Goal: Information Seeking & Learning: Find specific fact

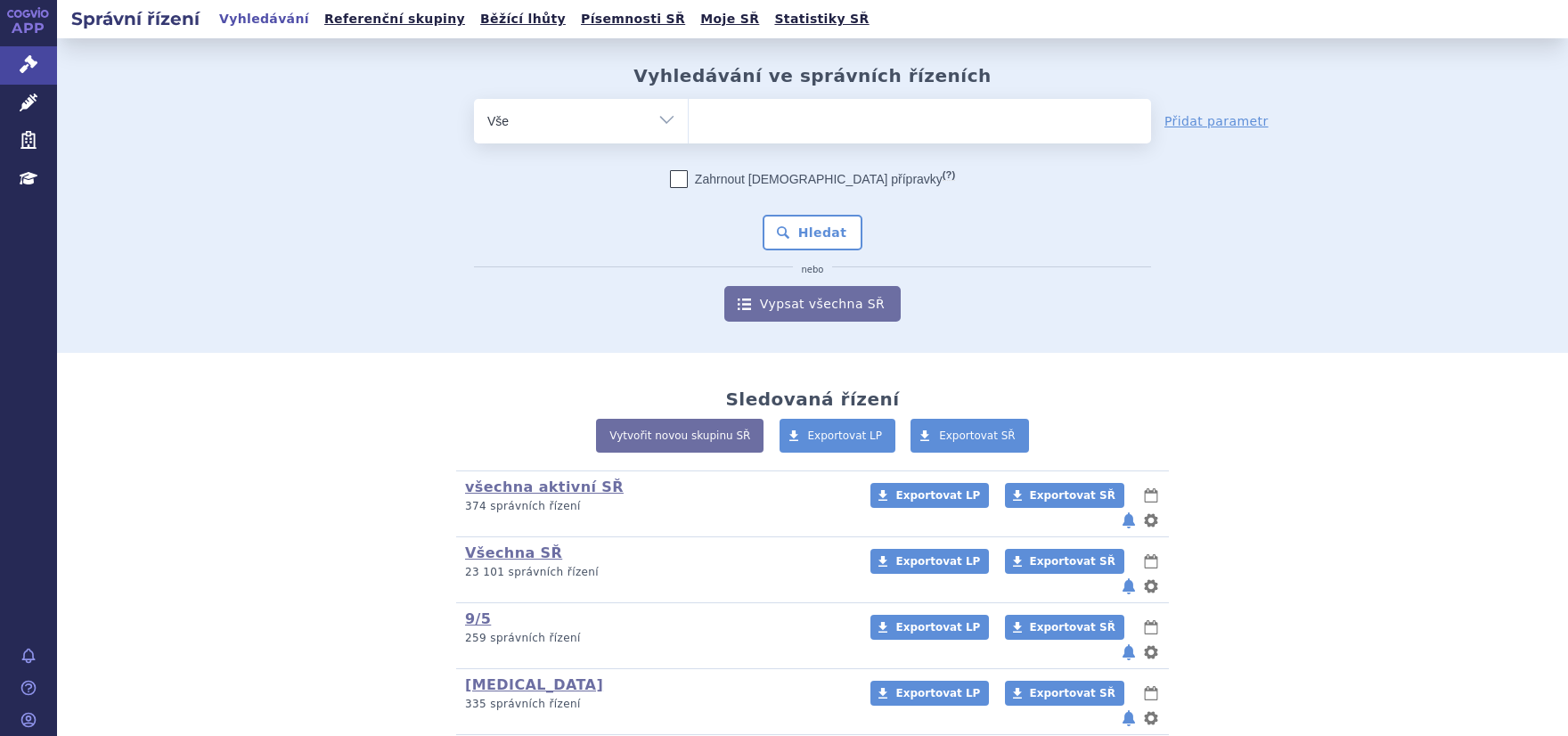
click at [730, 117] on ul at bounding box center [920, 117] width 463 height 37
click at [689, 117] on select at bounding box center [688, 120] width 1 height 45
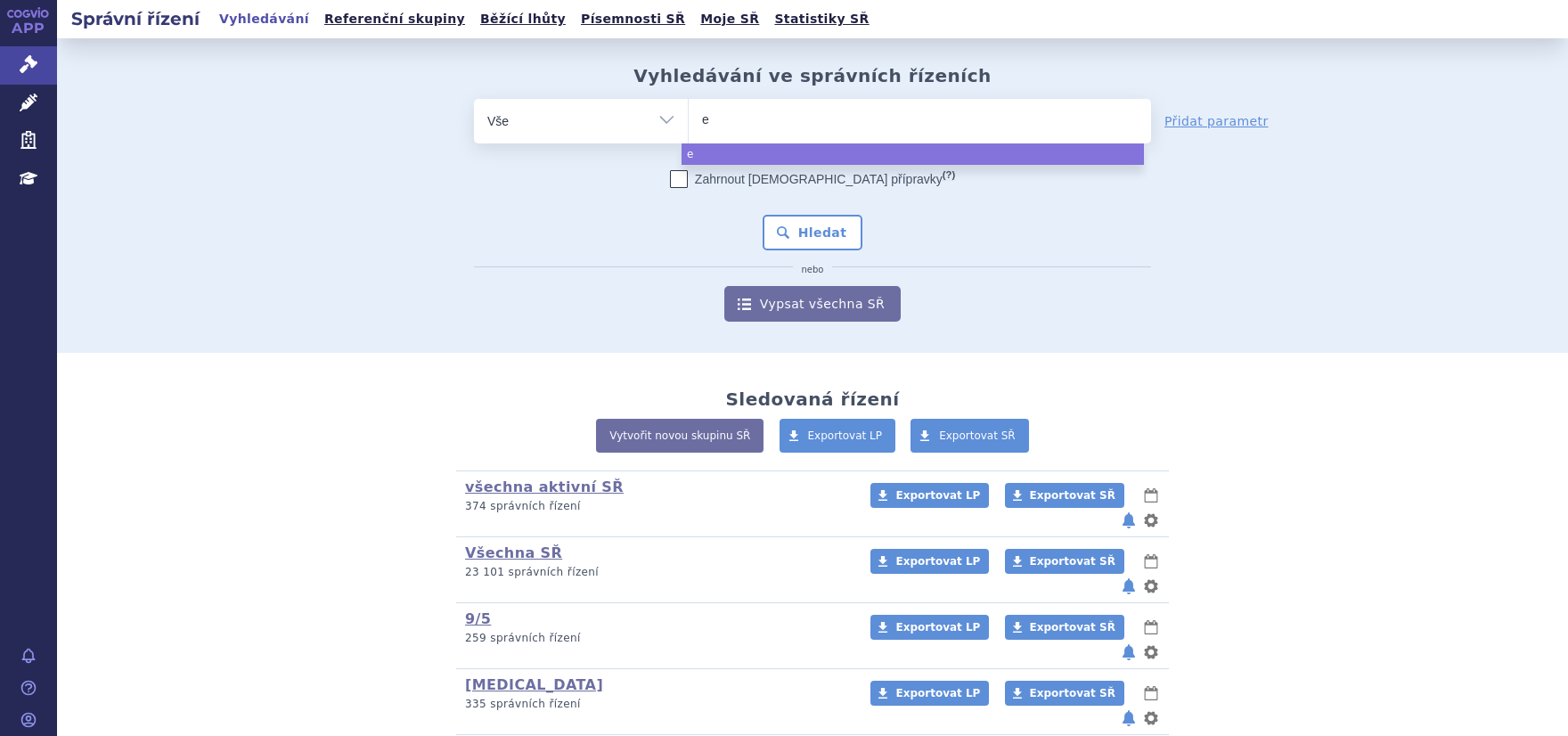
type input "el"
type input "elah"
type input "elahere"
select select "elahere"
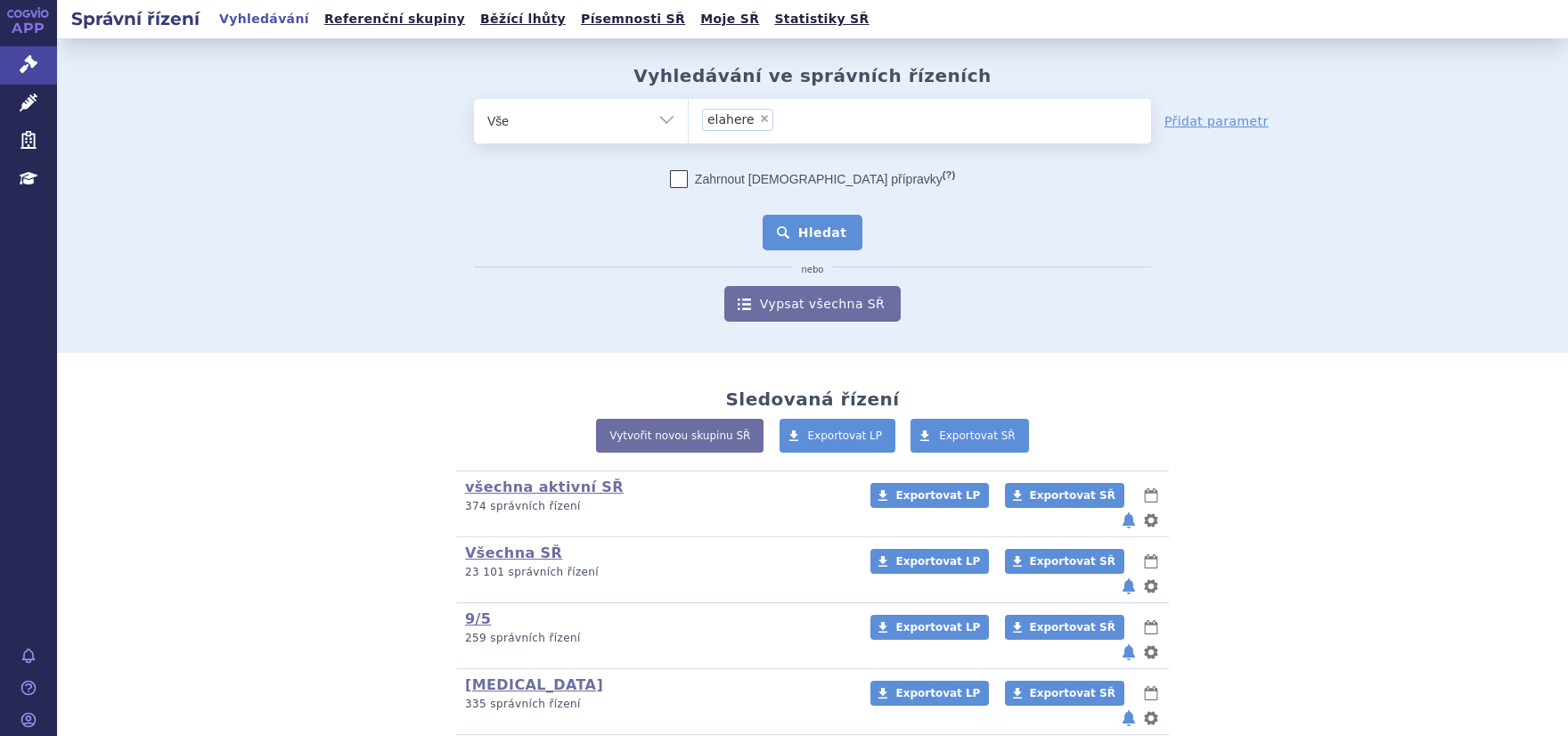
click at [797, 241] on button "Hledat" at bounding box center [812, 232] width 101 height 35
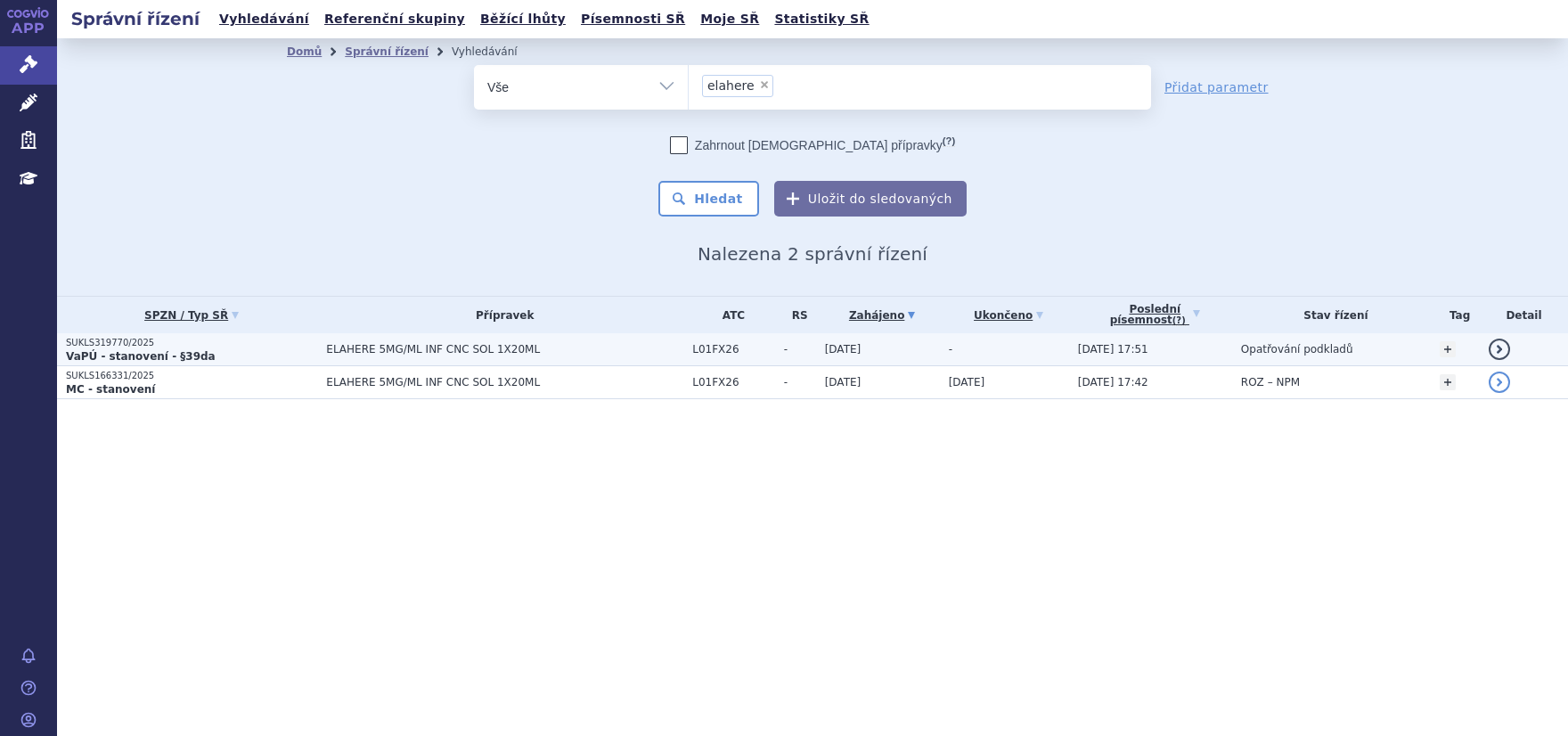
click at [144, 352] on strong "VaPÚ - stanovení - §39da" at bounding box center [140, 356] width 150 height 13
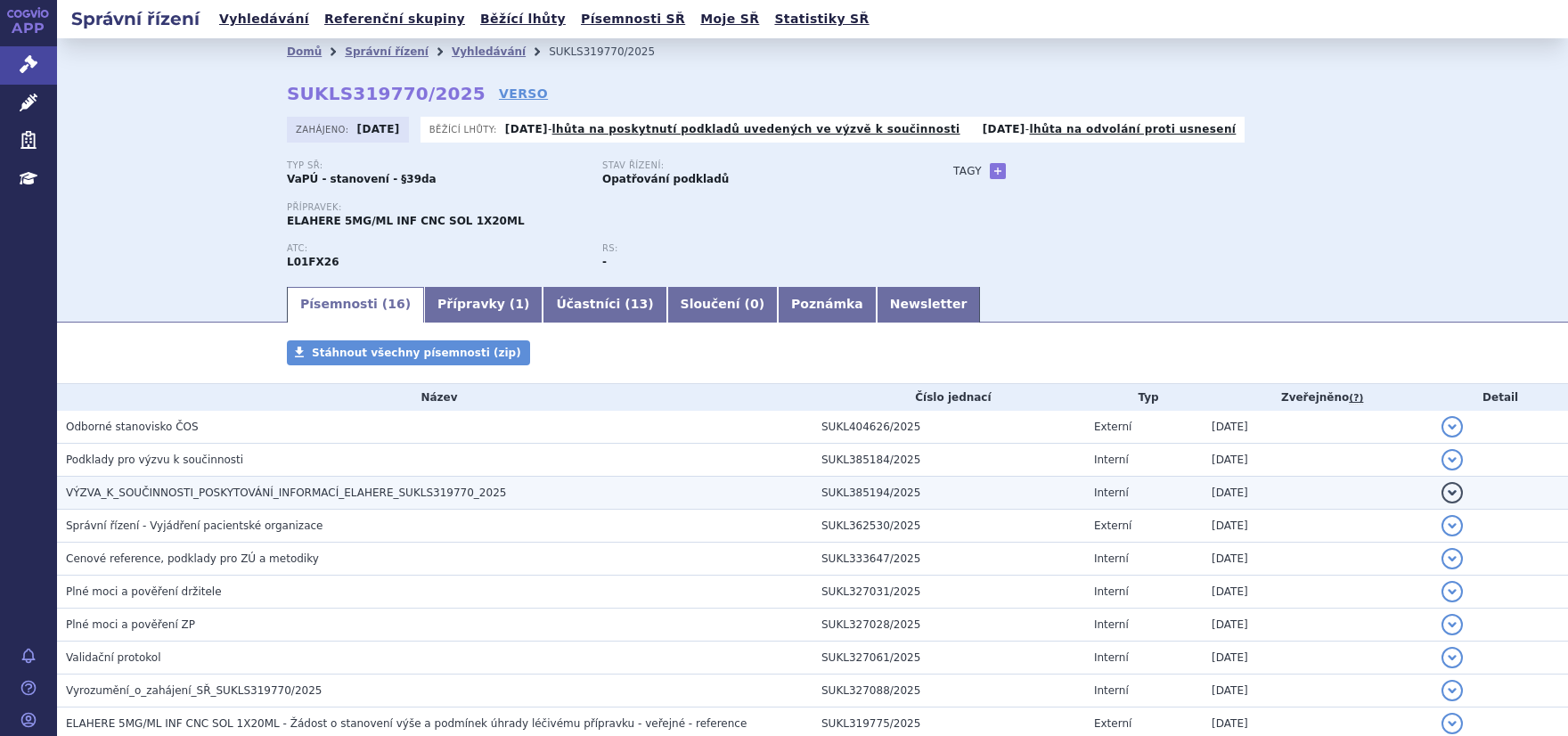
click at [205, 479] on td "VÝZVA_K_SOUČINNOSTI_POSKYTOVÁNÍ_INFORMACÍ_ELAHERE_SUKLS319770_2025" at bounding box center [435, 493] width 756 height 33
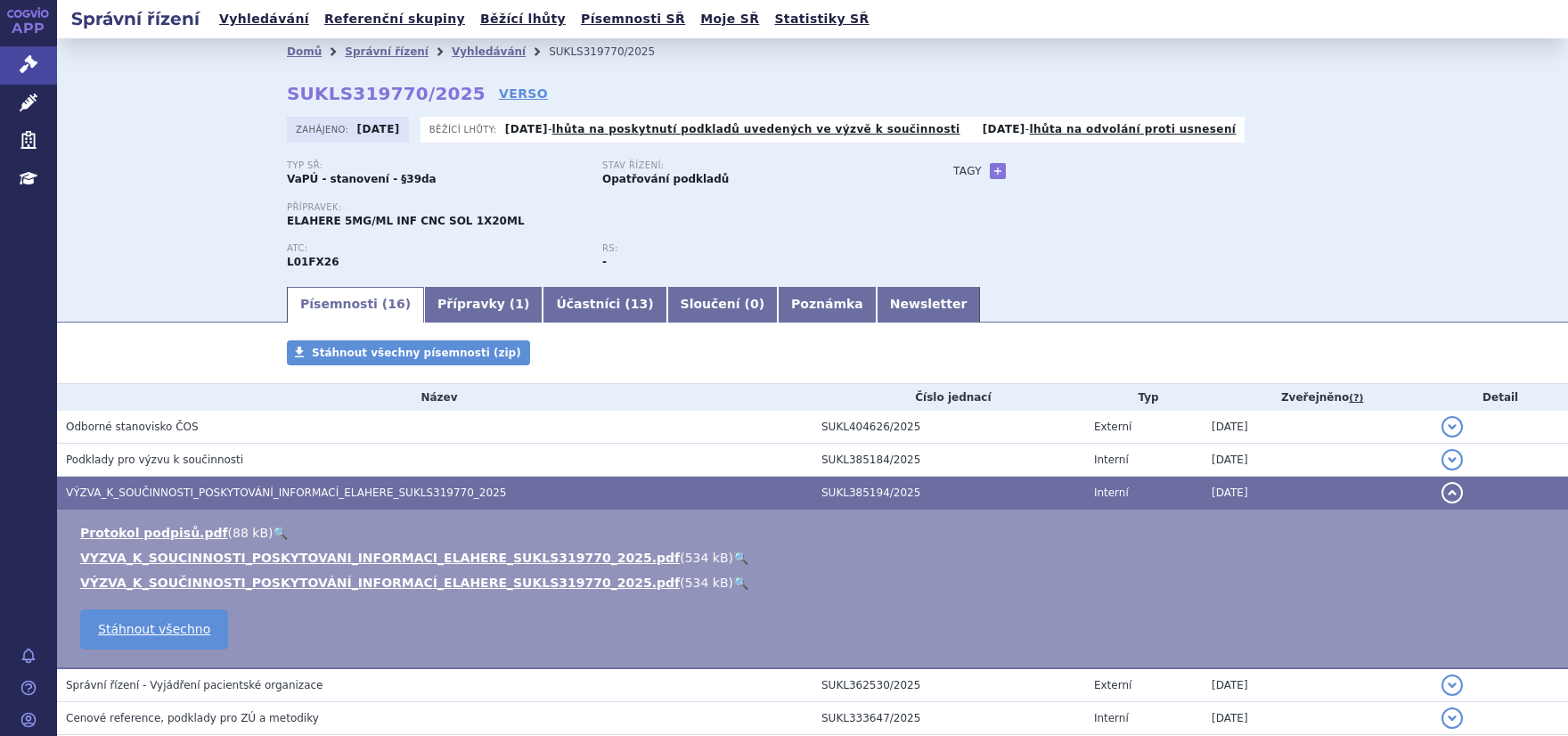
click at [209, 566] on li "VYZVA_K_SOUCINNOSTI_POSKYTOVANI_INFORMACI_ELAHERE_SUKLS319770_2025.pdf ( 534 kB…" at bounding box center [815, 558] width 1470 height 18
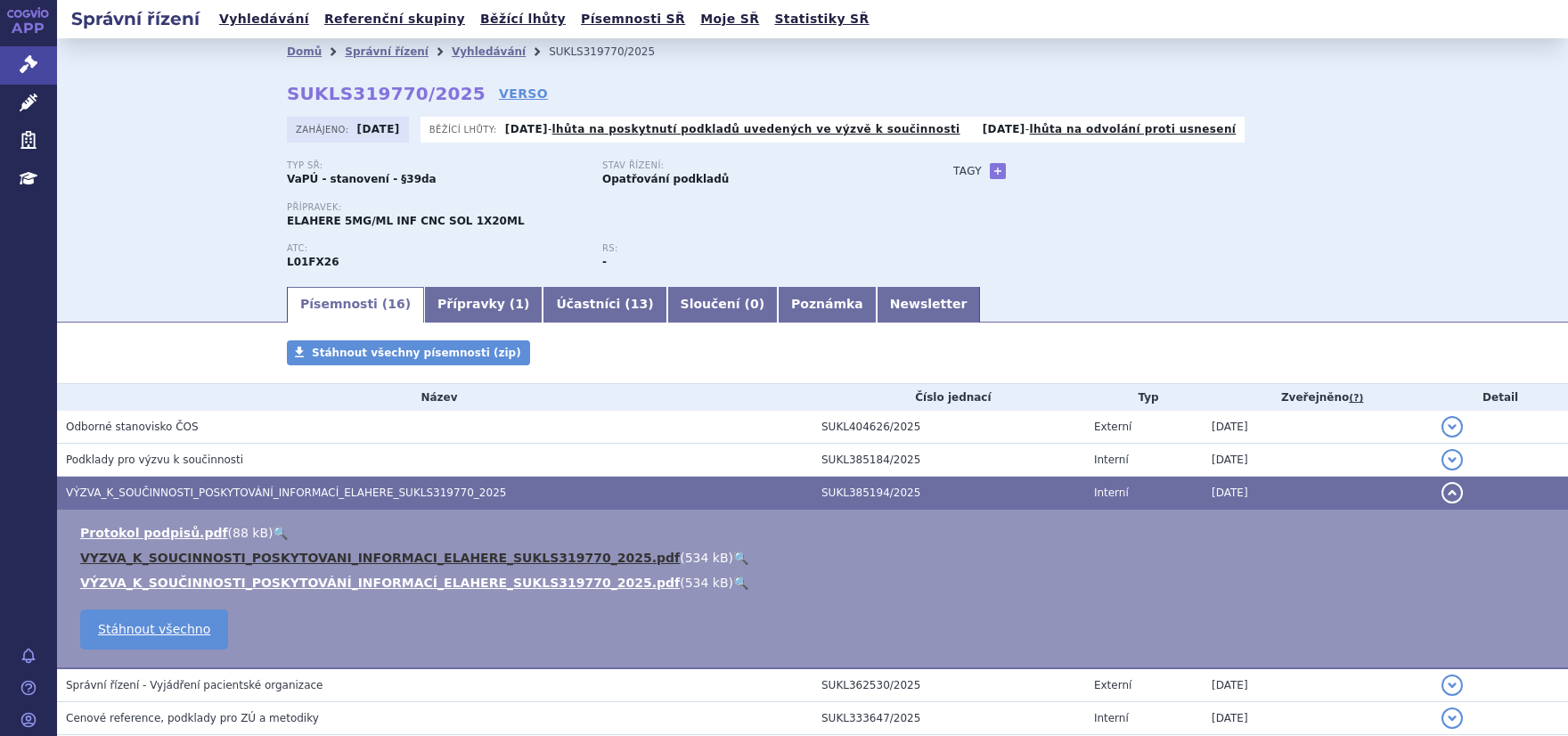
click at [208, 556] on link "VYZVA_K_SOUCINNOSTI_POSKYTOVANI_INFORMACI_ELAHERE_SUKLS319770_2025.pdf" at bounding box center [380, 558] width 600 height 15
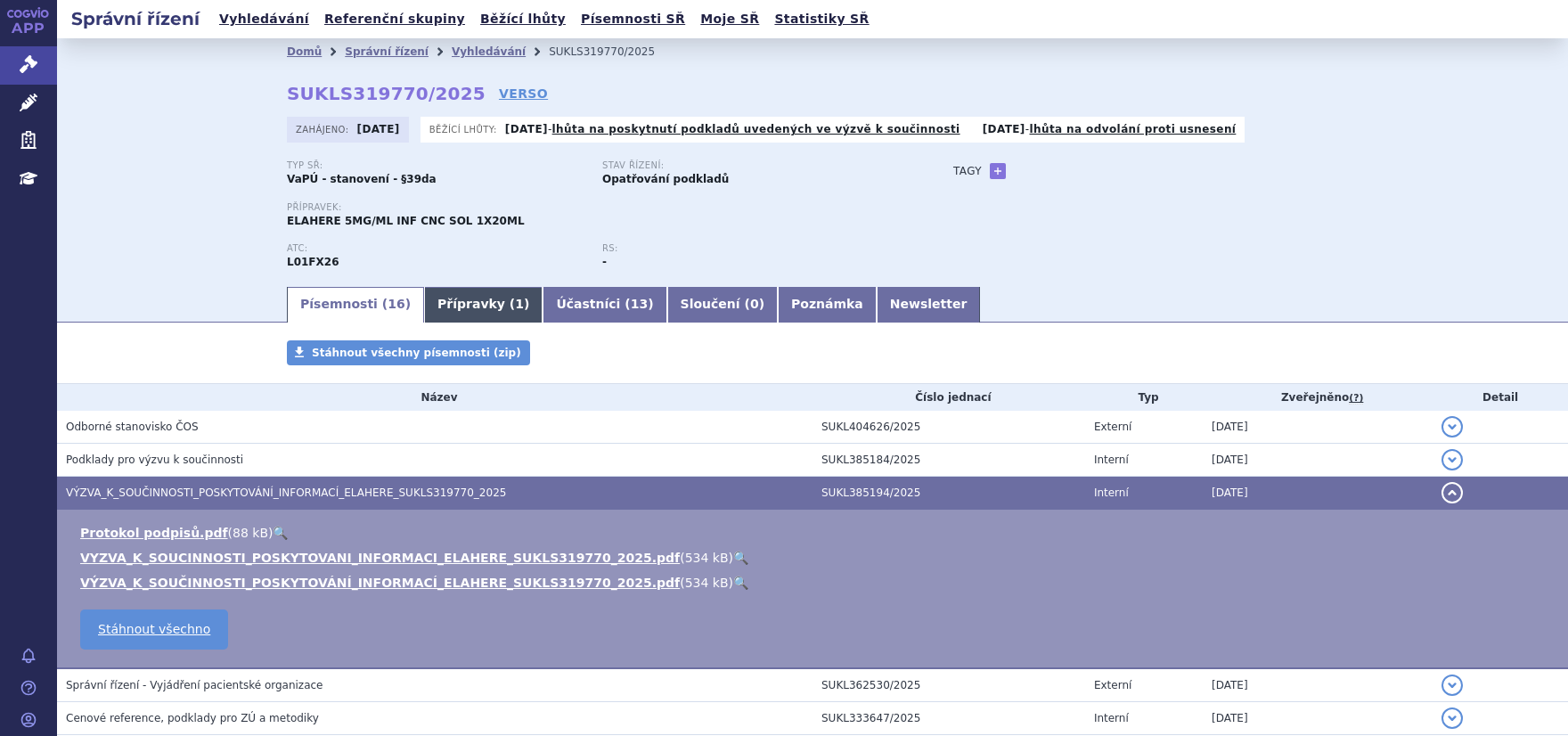
click at [437, 299] on link "Přípravky ( 1 )" at bounding box center [483, 304] width 118 height 35
